Goal: Check status: Check status

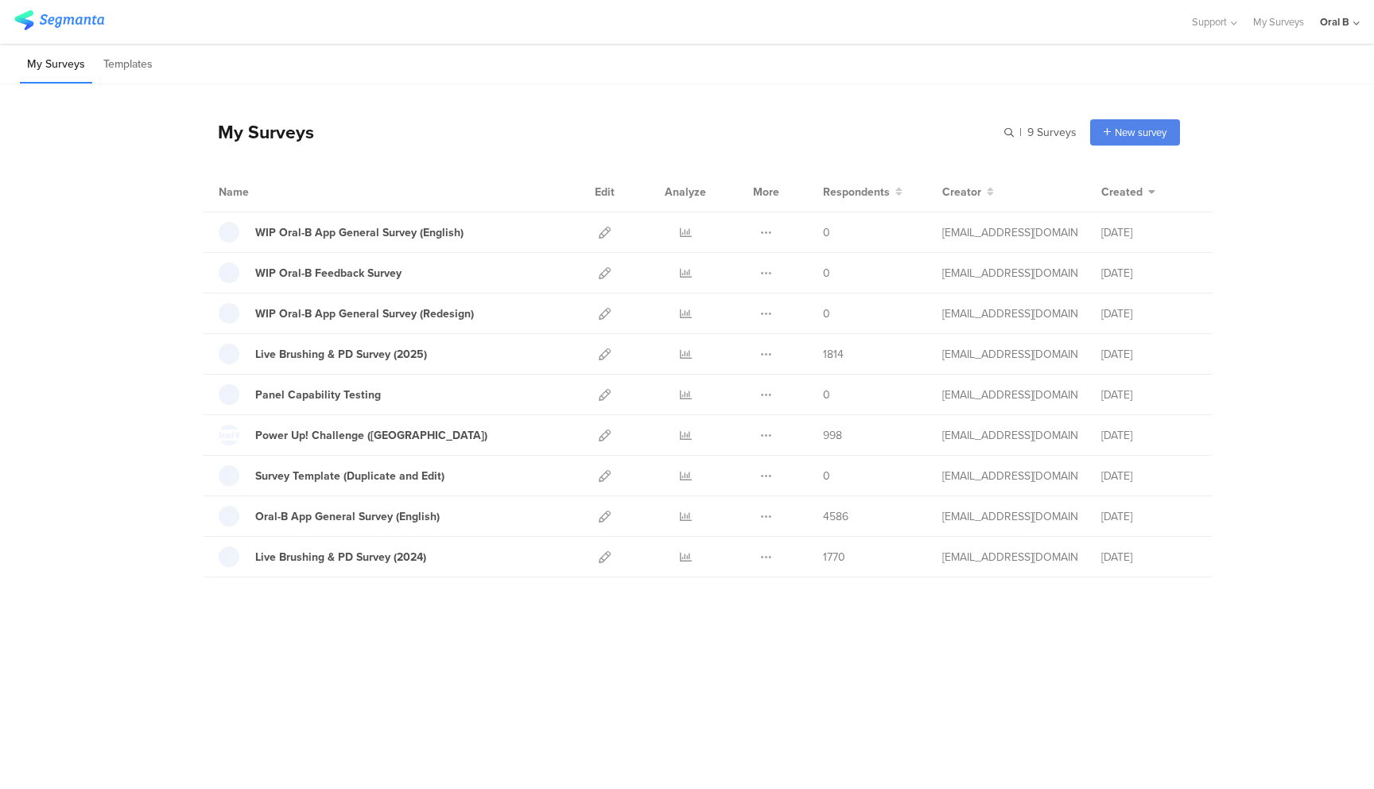
click at [697, 107] on div "My Surveys | 9 Surveys New survey Start from scratch Choose from templates" at bounding box center [691, 132] width 978 height 64
click at [689, 513] on icon at bounding box center [686, 517] width 12 height 12
